Goal: Find specific page/section: Find specific page/section

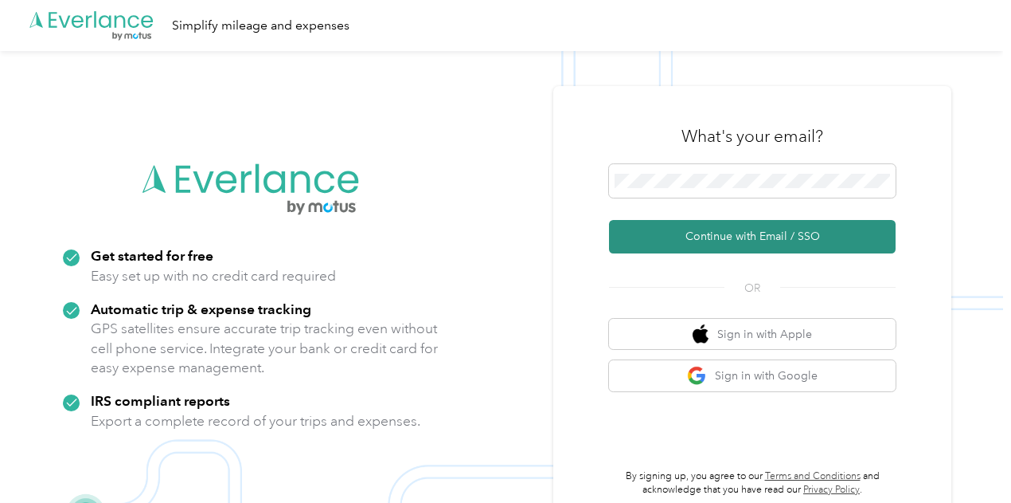
click at [745, 247] on button "Continue with Email / SSO" at bounding box center [752, 236] width 287 height 33
click at [728, 240] on button "Continue with Email / SSO" at bounding box center [752, 236] width 287 height 33
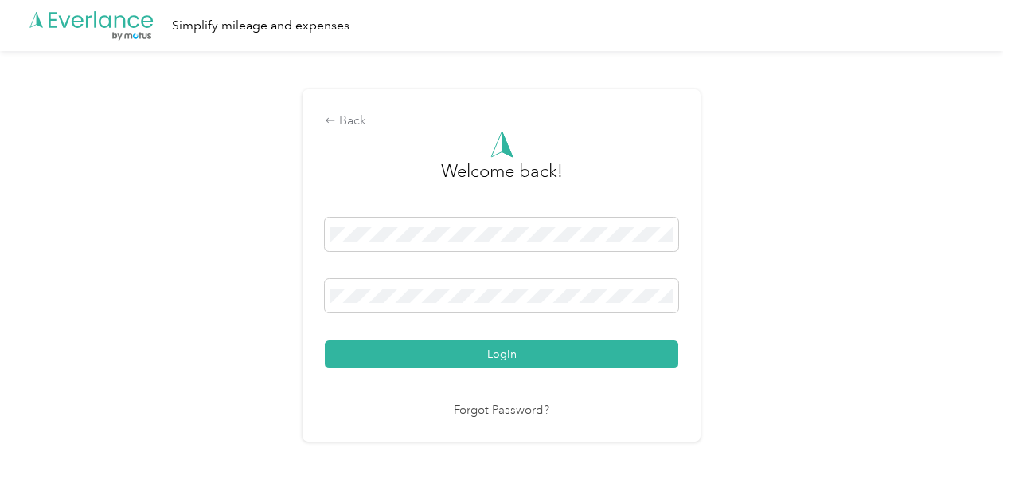
click at [475, 358] on button "Login" at bounding box center [502, 354] width 354 height 28
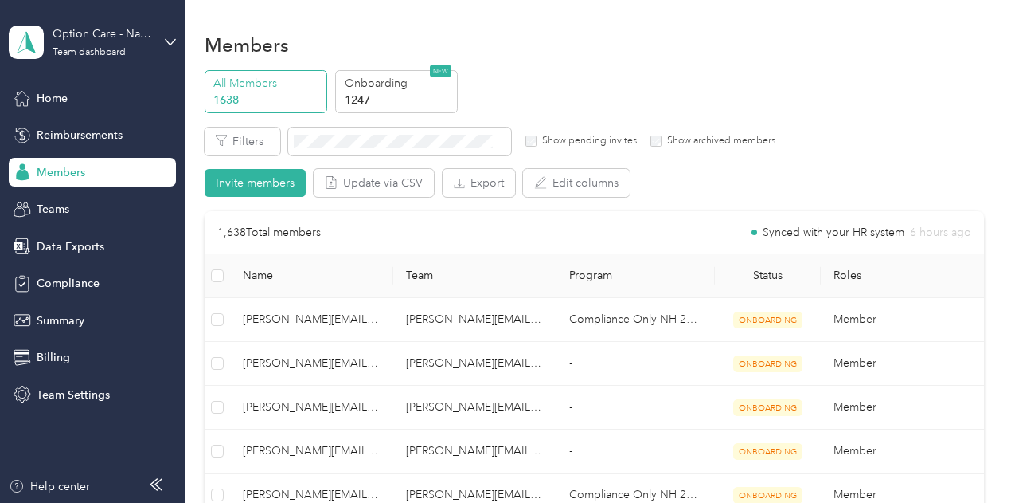
click at [285, 79] on p "All Members" at bounding box center [267, 83] width 108 height 17
click at [333, 150] on span at bounding box center [399, 141] width 223 height 28
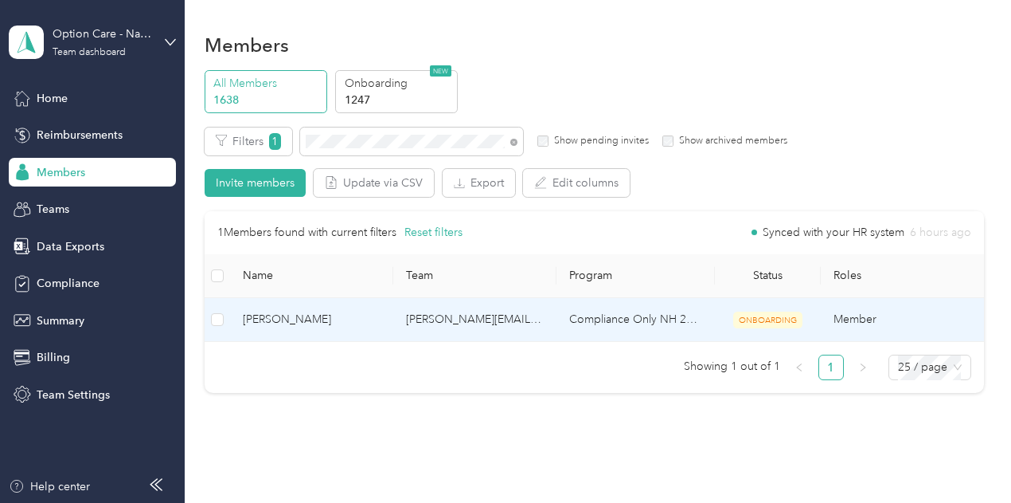
click at [268, 323] on span "[PERSON_NAME]" at bounding box center [312, 320] width 138 height 18
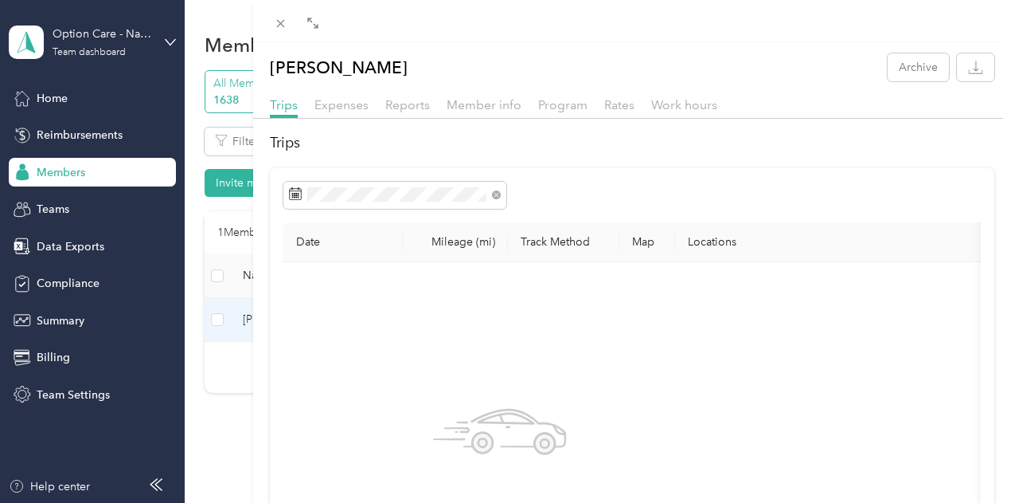
click at [348, 428] on div "[PERSON_NAME] Archive Trips Expenses Reports Member info Program Rates Work hou…" at bounding box center [505, 251] width 1011 height 503
